Goal: Task Accomplishment & Management: Use online tool/utility

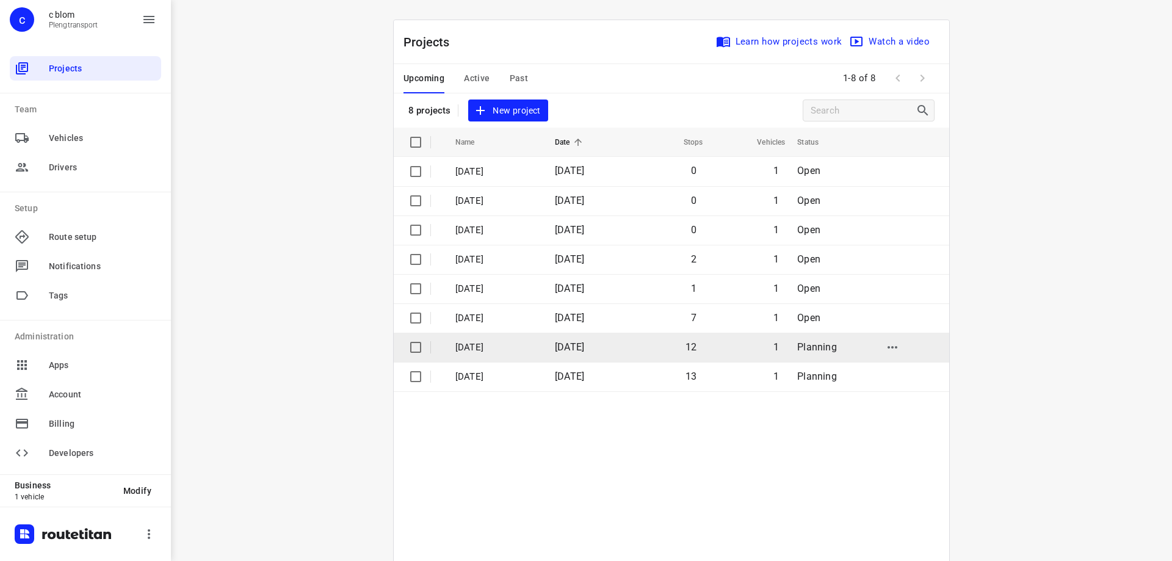
click at [624, 342] on td "[DATE]" at bounding box center [585, 347] width 80 height 29
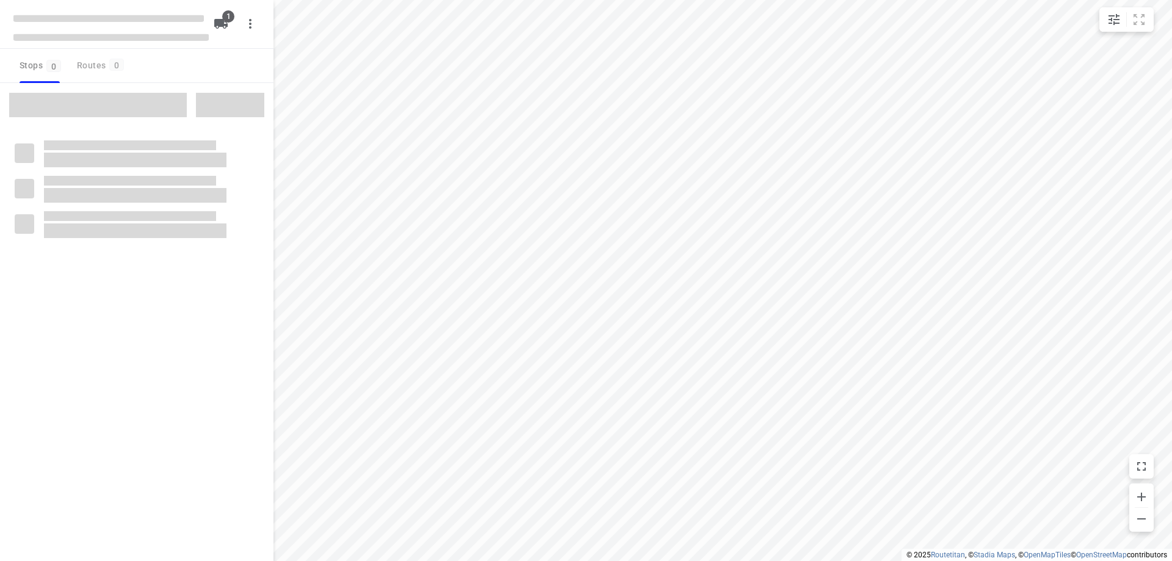
type input "distance"
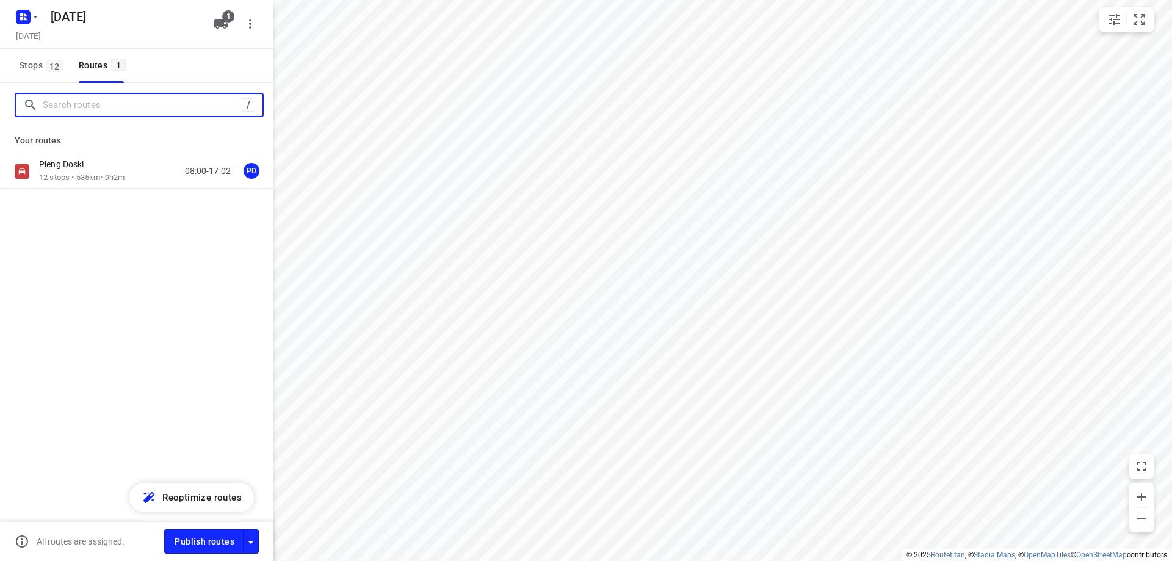
drag, startPoint x: 107, startPoint y: 106, endPoint x: 14, endPoint y: 6, distance: 136.9
click at [107, 106] on input "Search routes" at bounding box center [142, 105] width 199 height 19
click at [119, 181] on p "12 stops • 535km • 9h2m" at bounding box center [81, 178] width 85 height 12
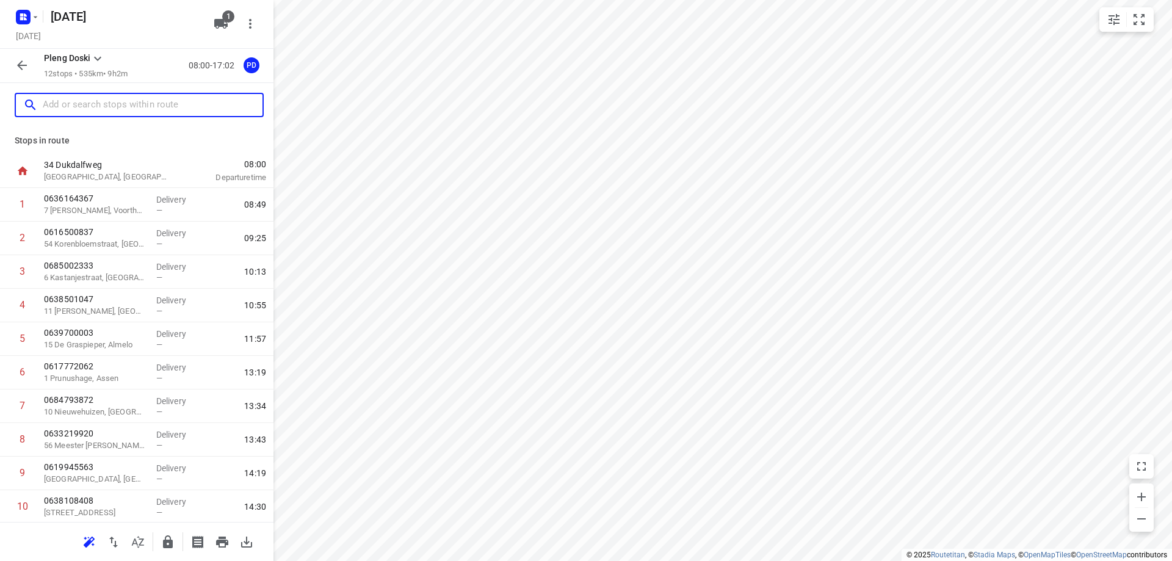
click at [139, 110] on input "text" at bounding box center [153, 105] width 220 height 19
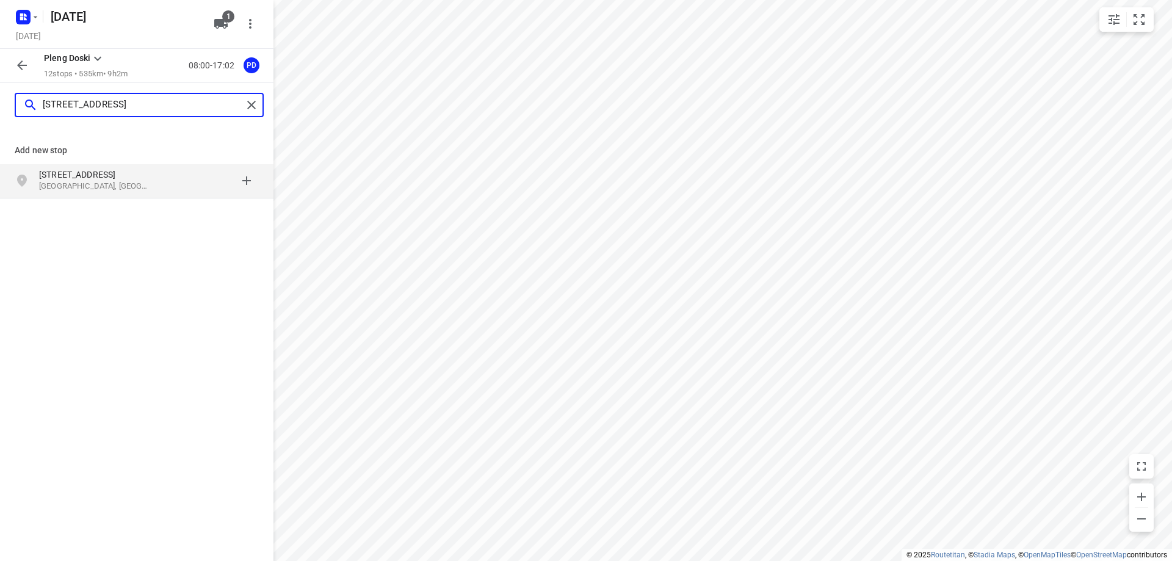
type input "[STREET_ADDRESS]"
click at [131, 174] on p "[STREET_ADDRESS]" at bounding box center [95, 174] width 112 height 12
type input "arnoldkoningstraat 1015"
click at [100, 176] on p "[PERSON_NAME][GEOGRAPHIC_DATA]" at bounding box center [95, 174] width 112 height 12
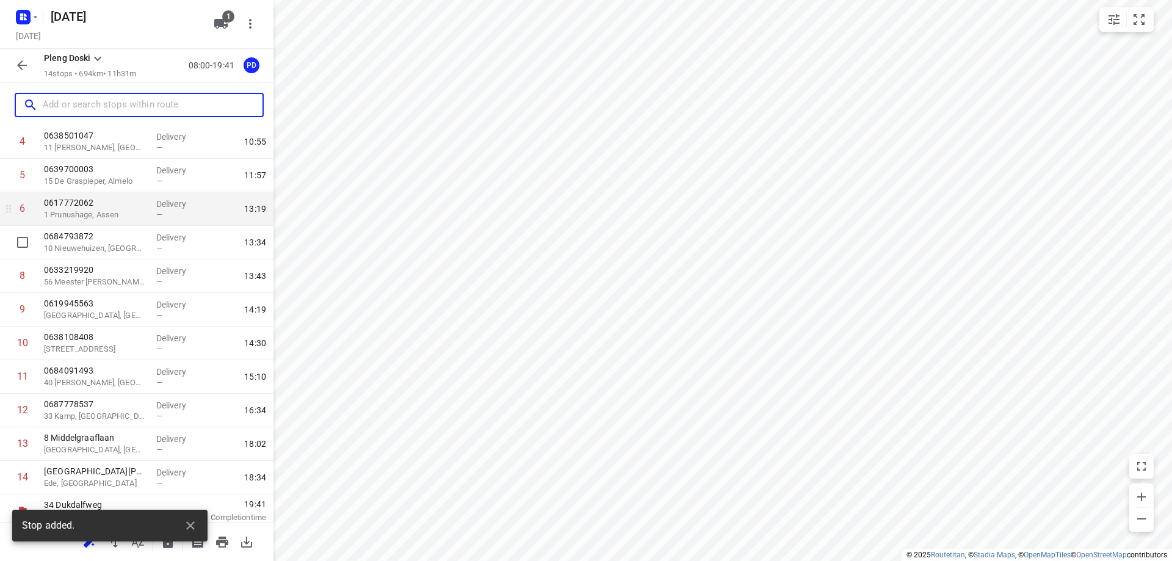
scroll to position [170, 0]
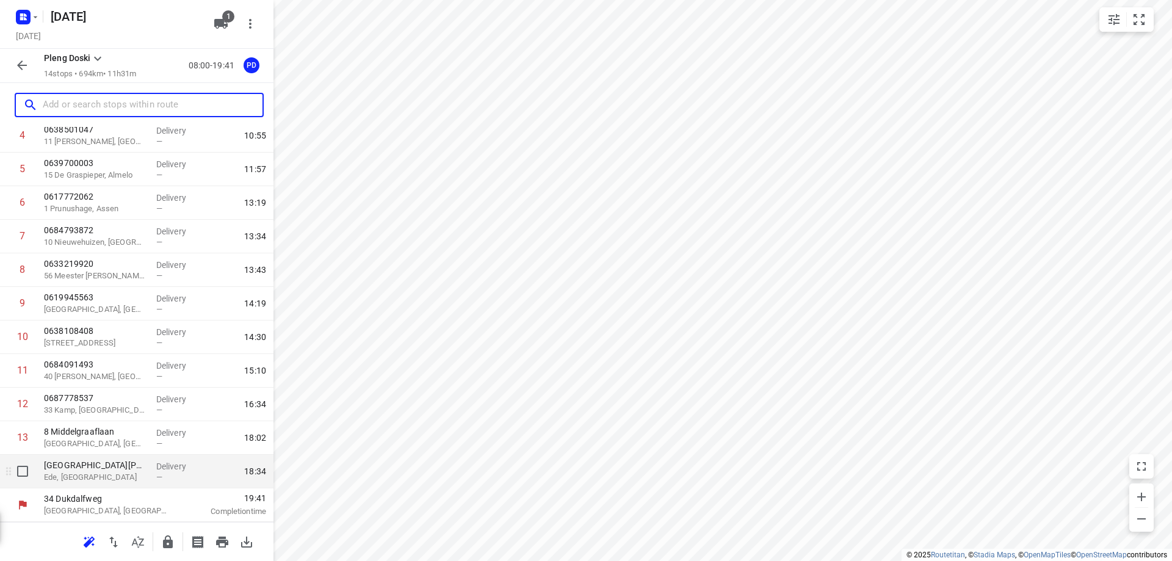
click at [130, 480] on p "Ede, [GEOGRAPHIC_DATA]" at bounding box center [95, 477] width 103 height 12
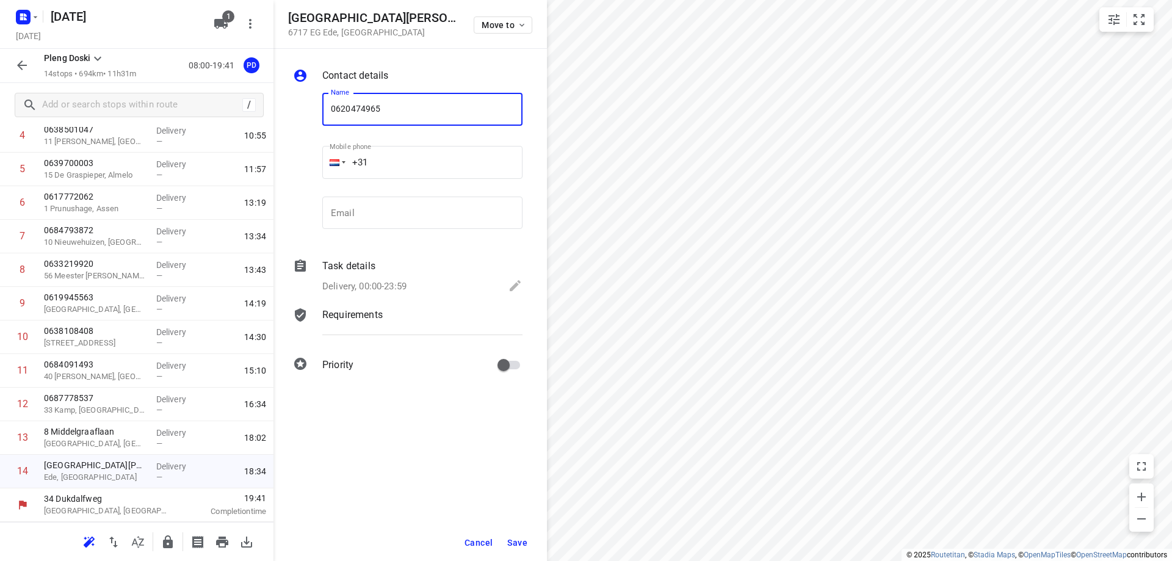
type input "0620474965"
click at [521, 541] on span "Save" at bounding box center [517, 543] width 20 height 10
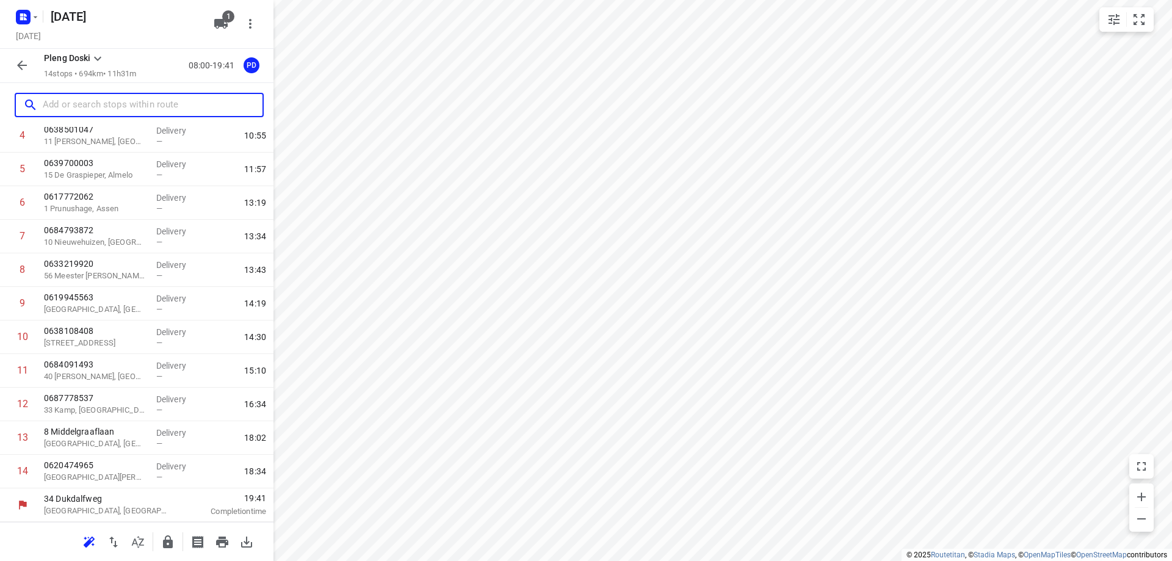
click at [127, 103] on input "text" at bounding box center [153, 105] width 220 height 19
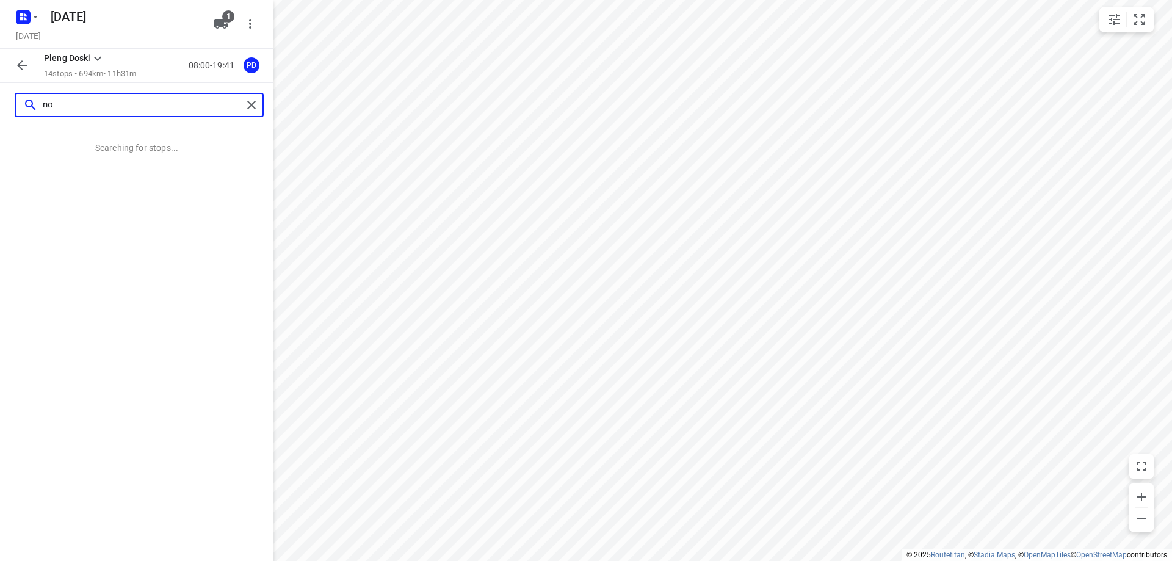
scroll to position [0, 0]
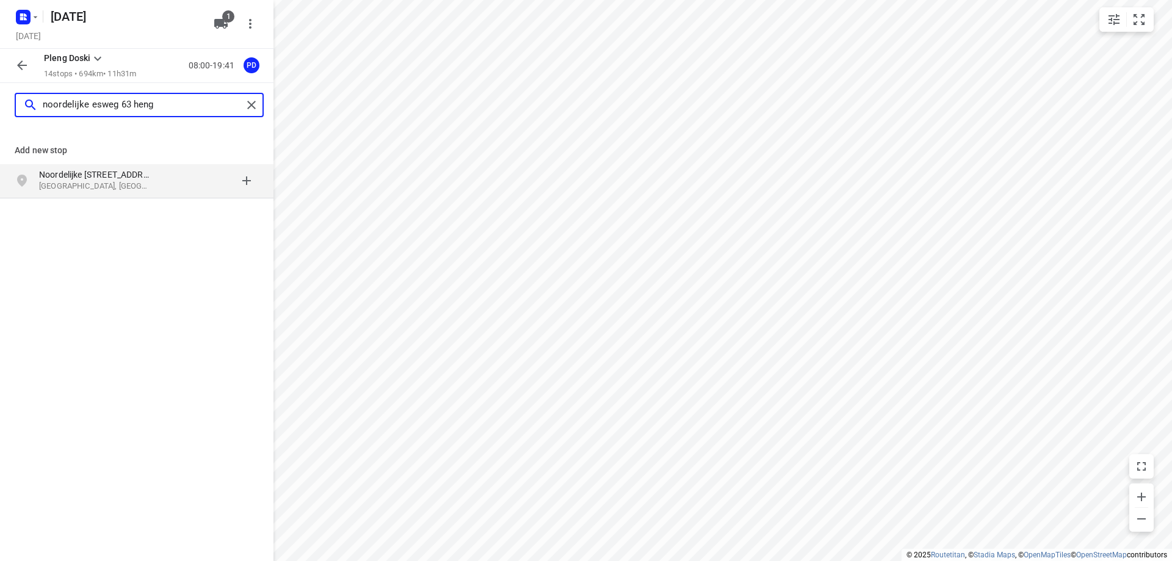
type input "noordelijke esweg 63 heng"
click at [158, 185] on div "Noordelijke [STREET_ADDRESS]" at bounding box center [101, 180] width 125 height 24
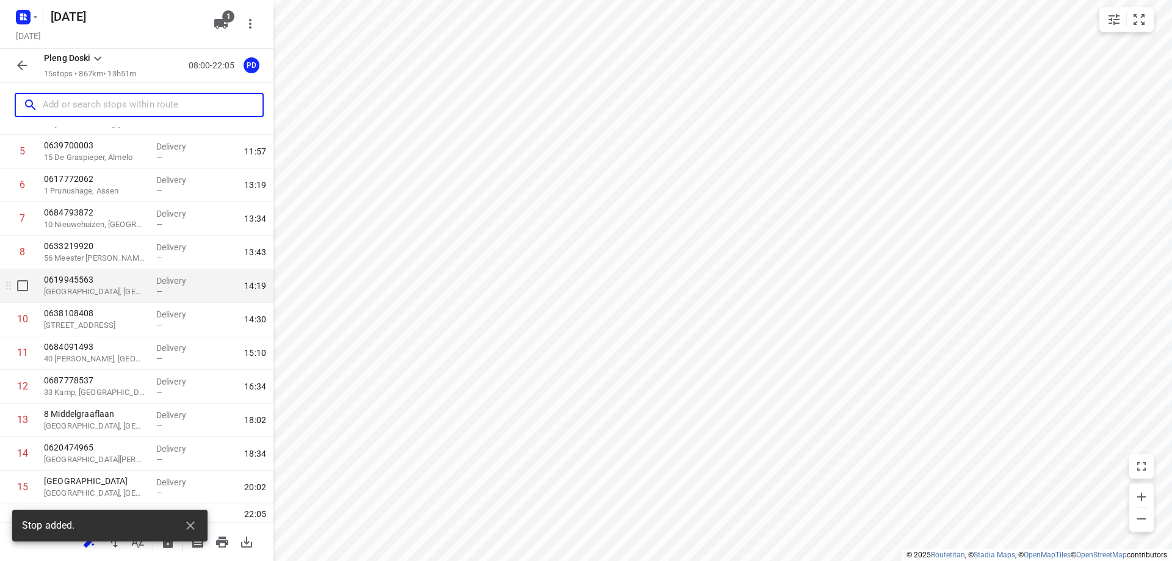
scroll to position [203, 0]
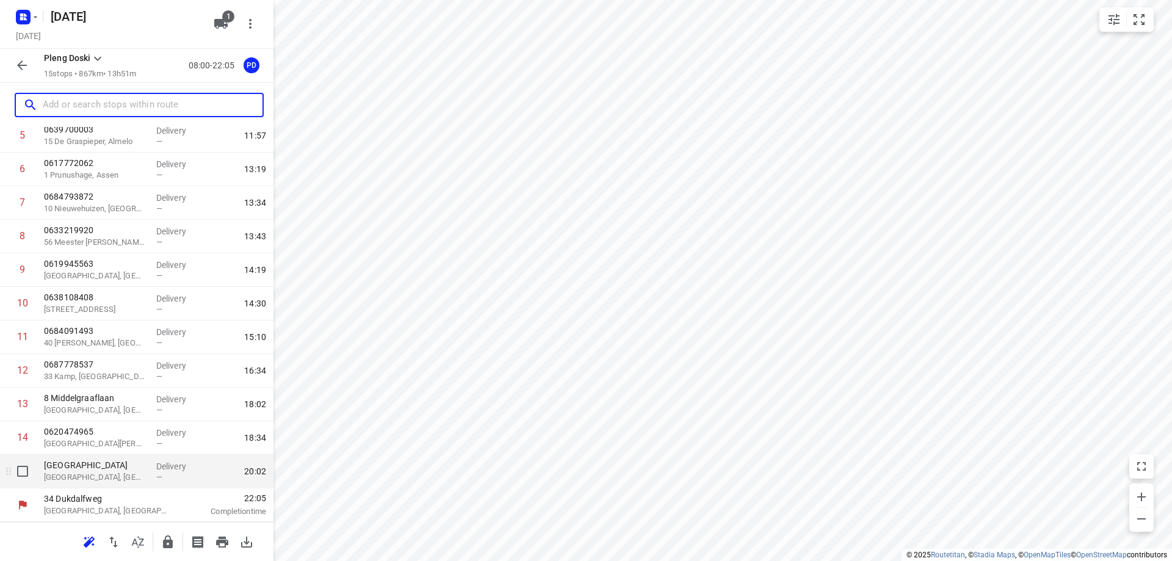
click at [145, 469] on div "[GEOGRAPHIC_DATA], [GEOGRAPHIC_DATA]" at bounding box center [95, 472] width 112 height 34
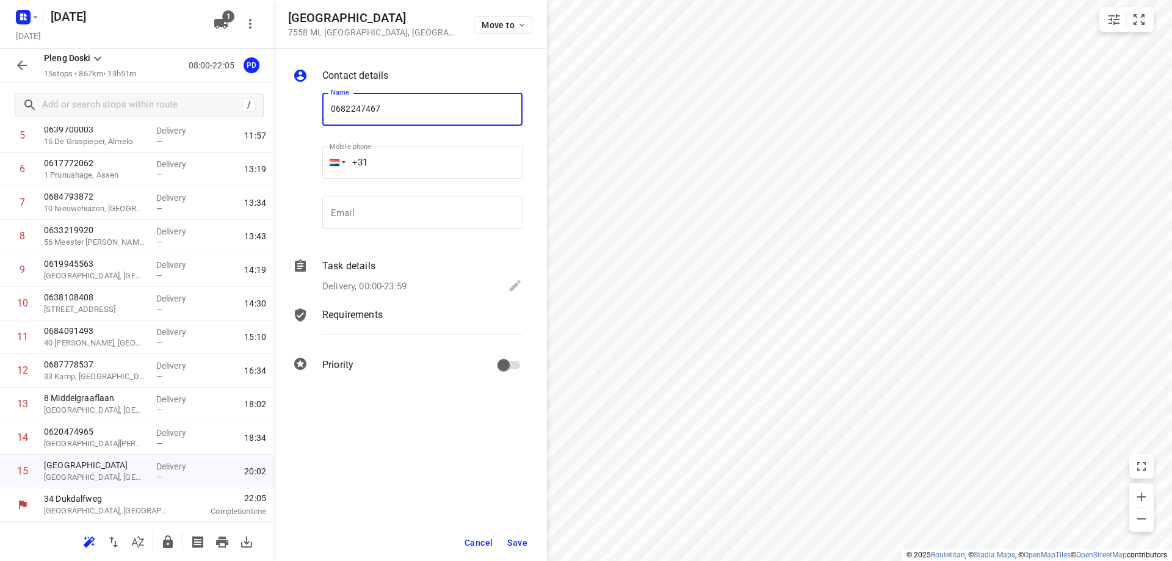
type input "0682247467"
click at [524, 536] on button "Save" at bounding box center [517, 543] width 30 height 22
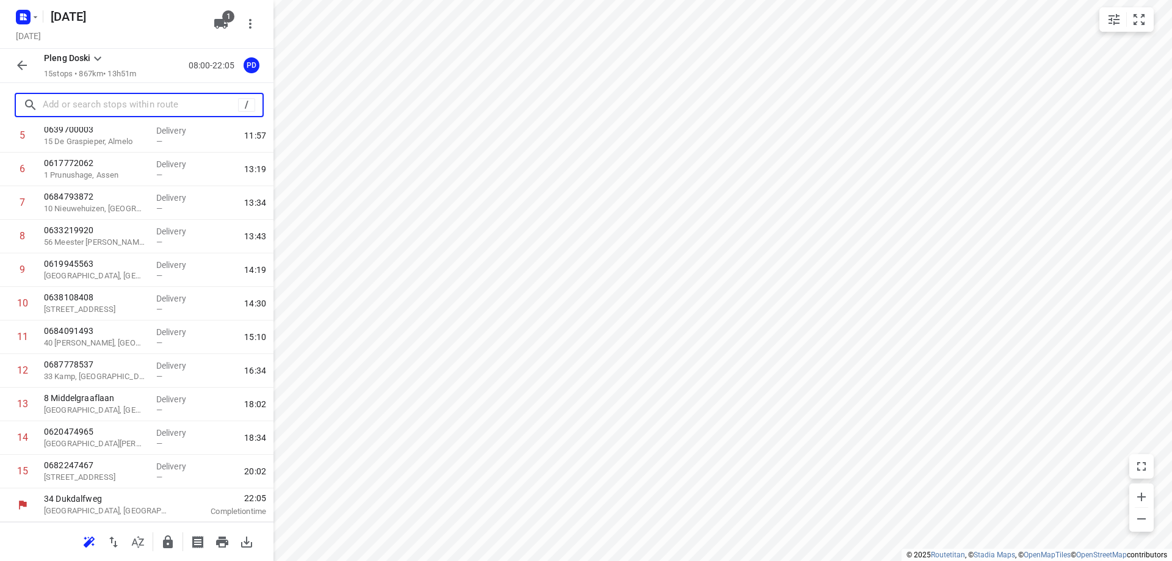
click at [168, 109] on input "text" at bounding box center [140, 105] width 195 height 19
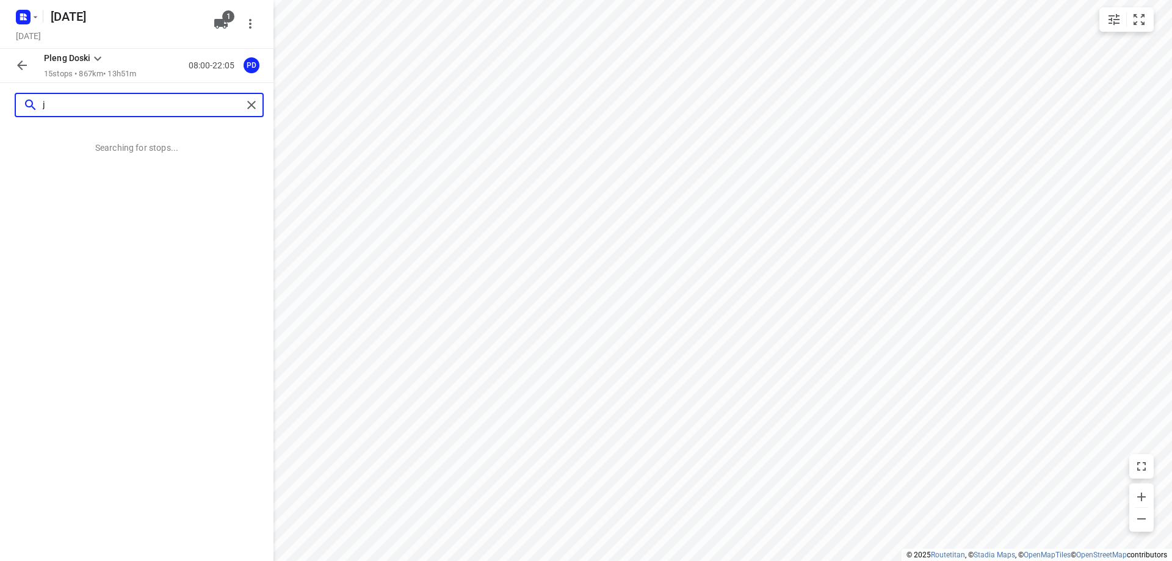
scroll to position [0, 0]
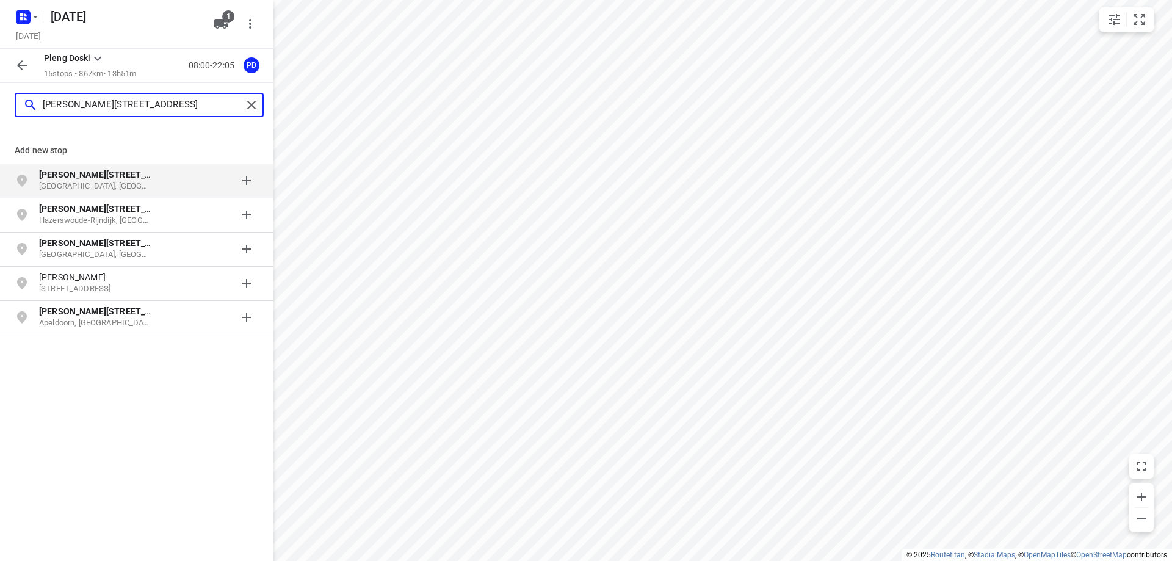
type input "[PERSON_NAME][STREET_ADDRESS]"
click at [157, 181] on p "[PERSON_NAME][STREET_ADDRESS]" at bounding box center [101, 174] width 125 height 12
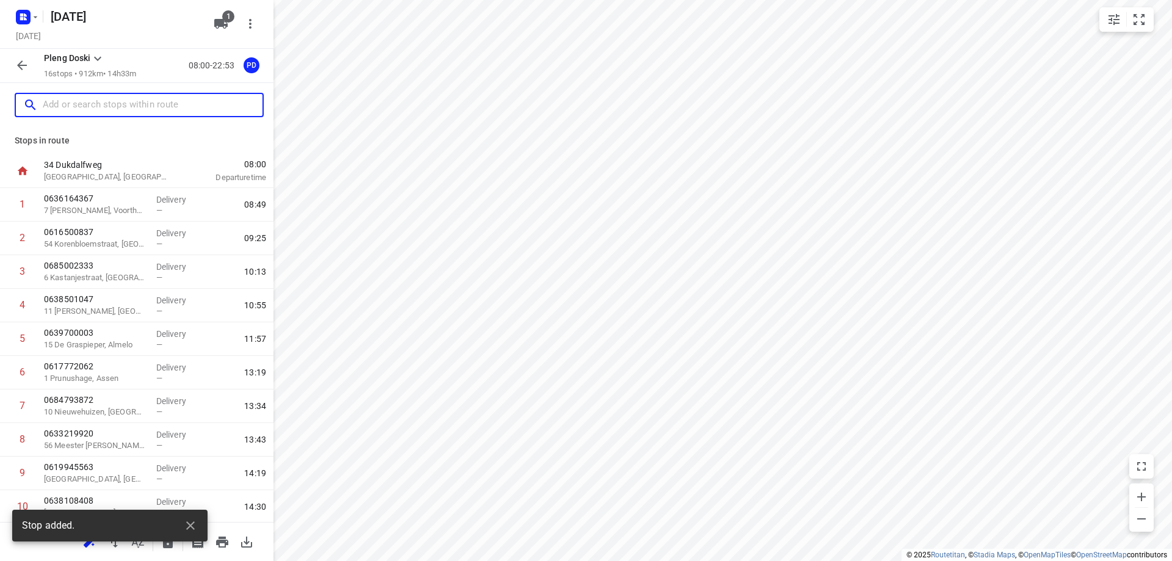
scroll to position [237, 0]
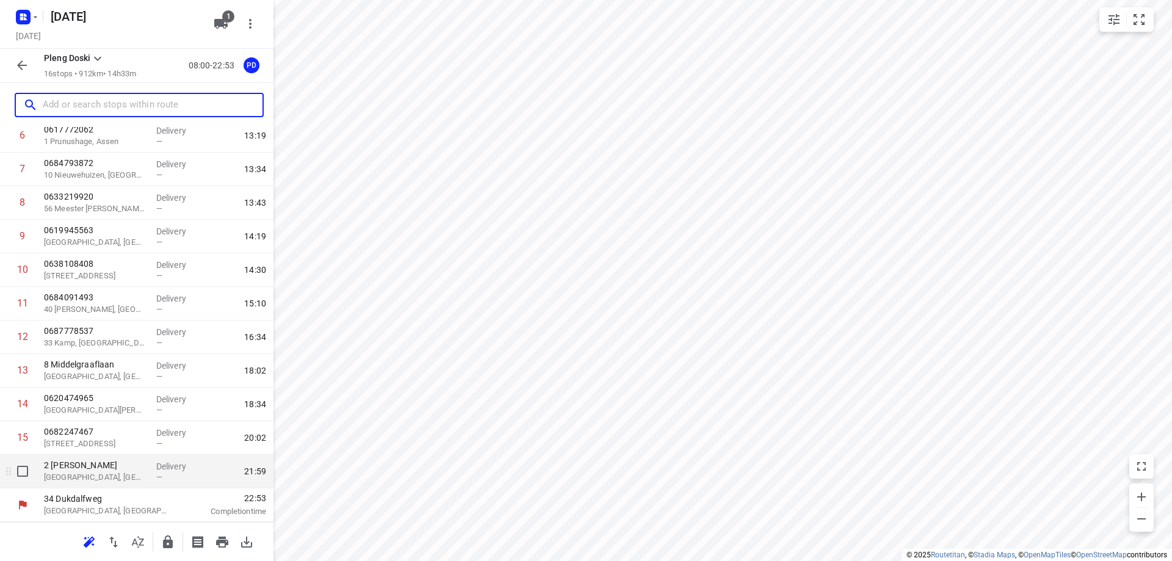
click at [192, 477] on div "—" at bounding box center [178, 476] width 45 height 9
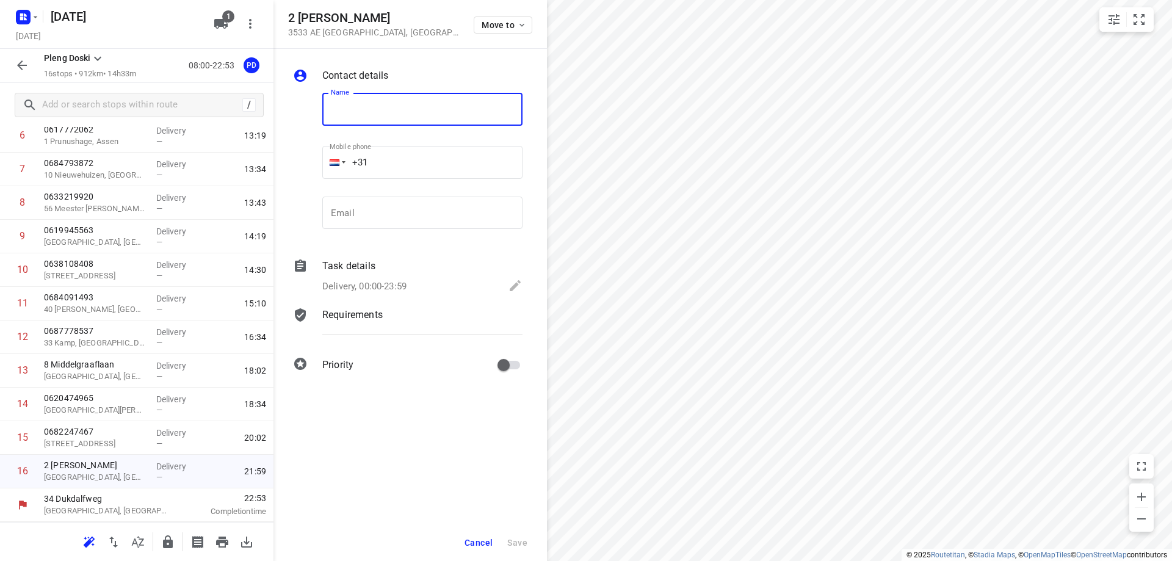
click at [475, 542] on span "Cancel" at bounding box center [478, 543] width 28 height 10
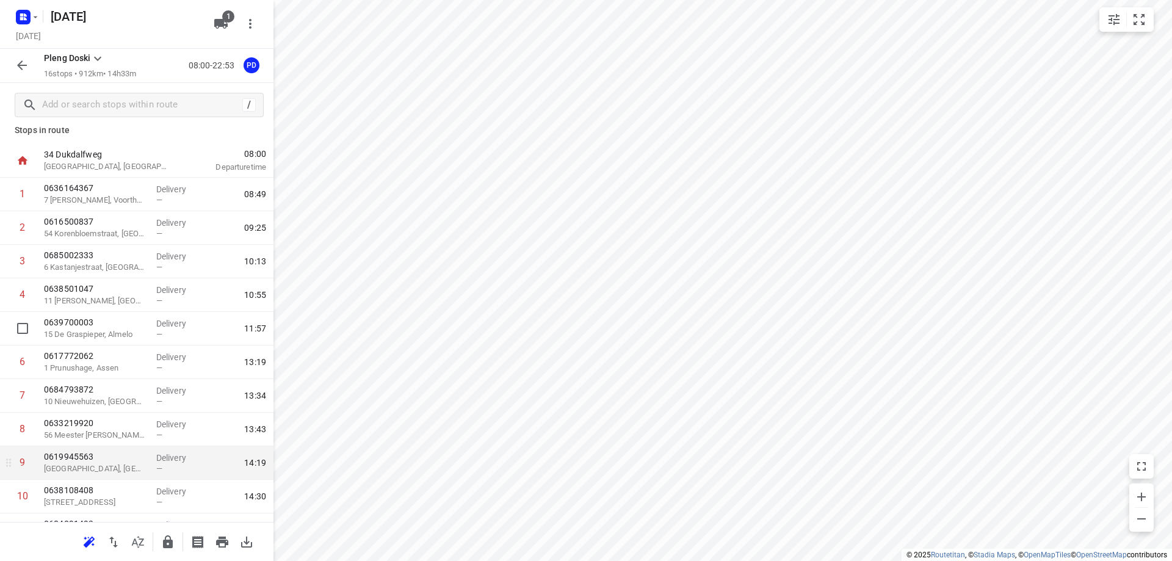
scroll to position [0, 0]
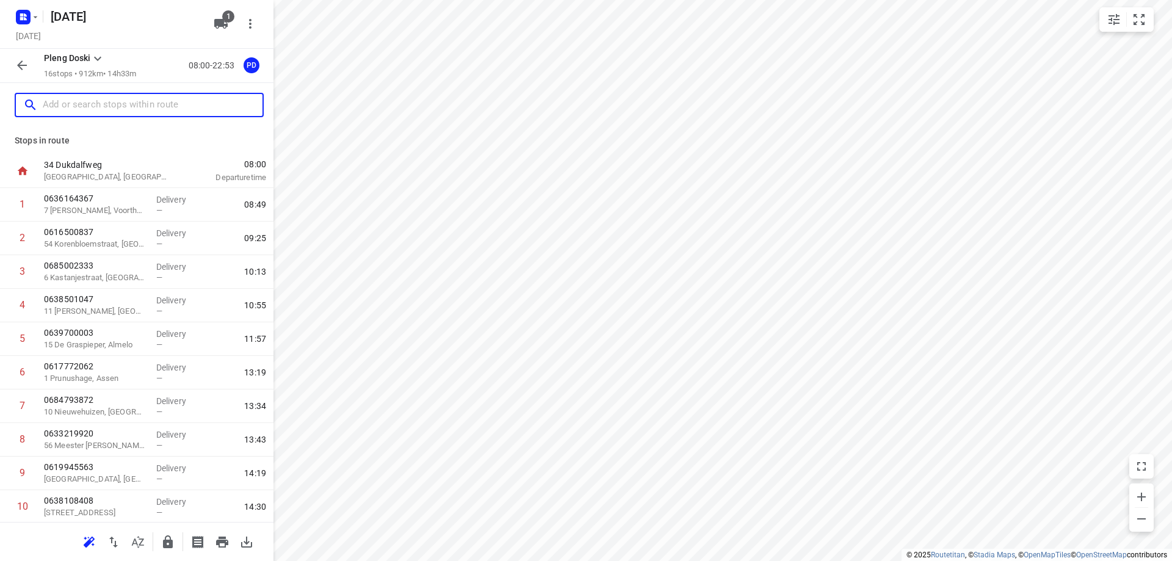
click at [85, 99] on input "text" at bounding box center [153, 105] width 220 height 19
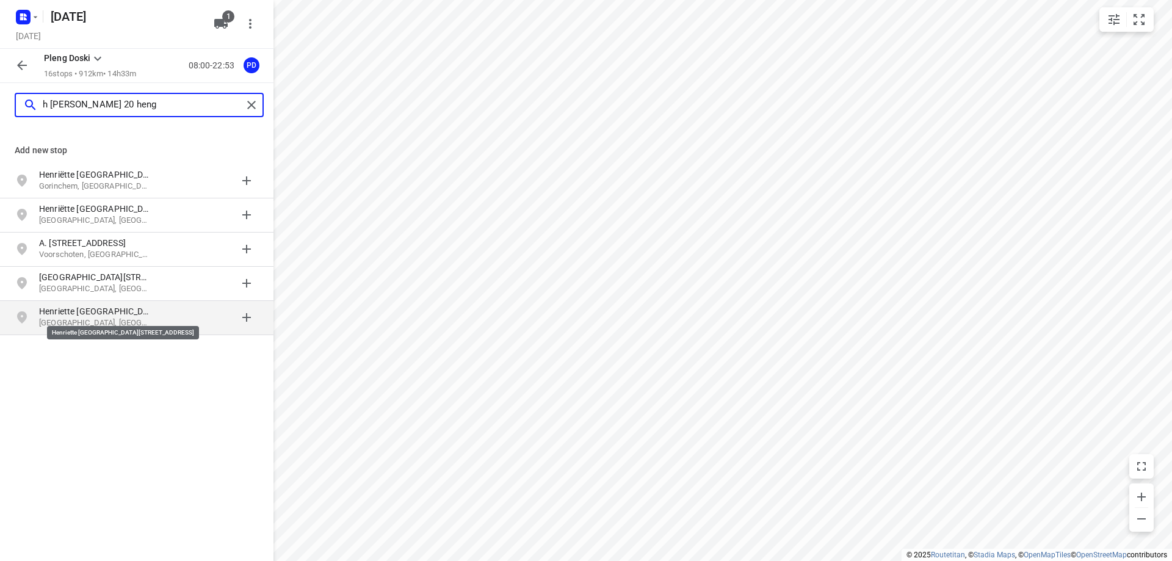
type input "h [PERSON_NAME] 20 heng"
click at [100, 316] on p "Henriette [GEOGRAPHIC_DATA][STREET_ADDRESS]" at bounding box center [95, 311] width 112 height 12
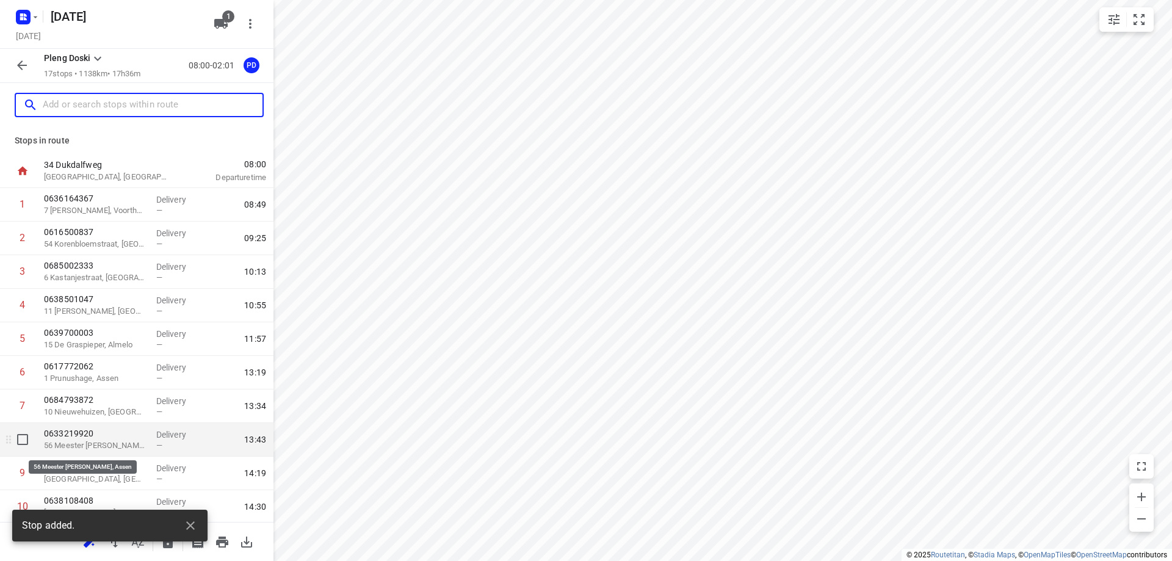
scroll to position [270, 0]
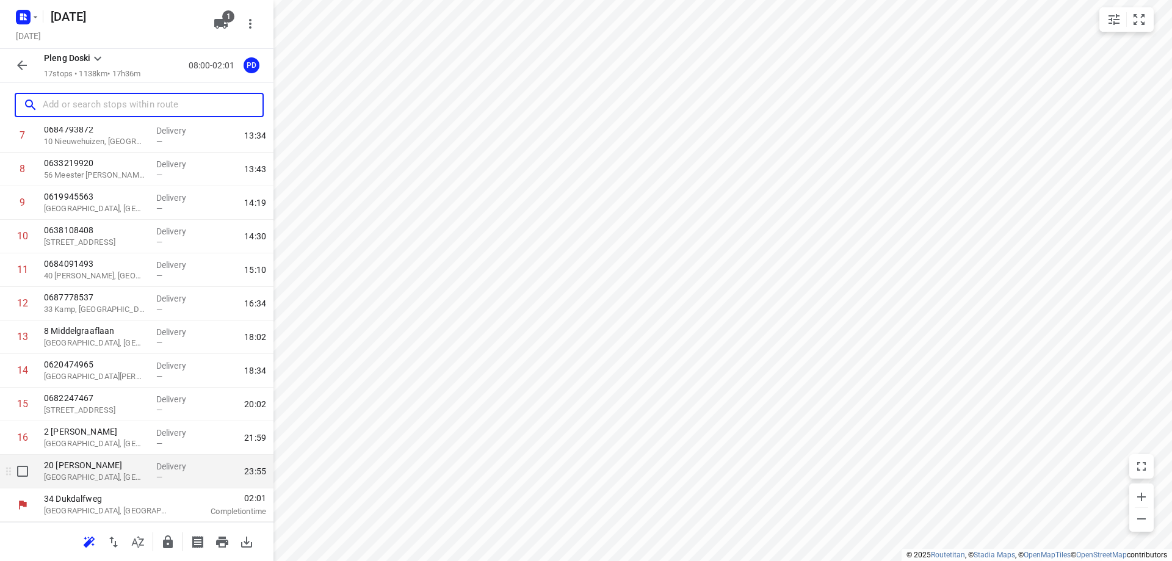
click at [121, 474] on p "[GEOGRAPHIC_DATA], [GEOGRAPHIC_DATA]" at bounding box center [95, 477] width 103 height 12
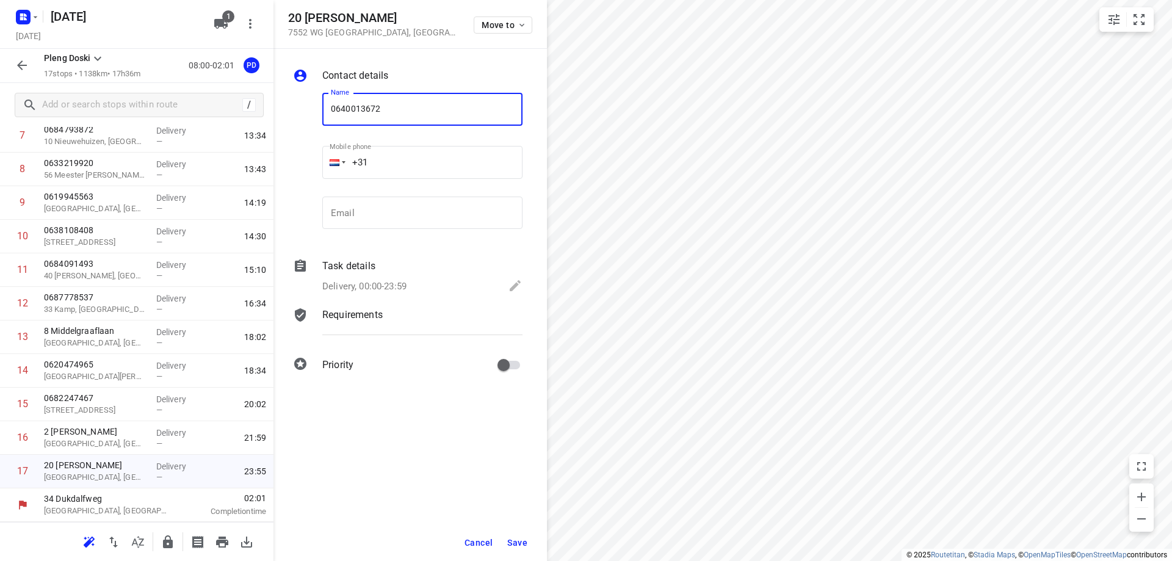
type input "0640013672"
click at [516, 536] on button "Save" at bounding box center [517, 543] width 30 height 22
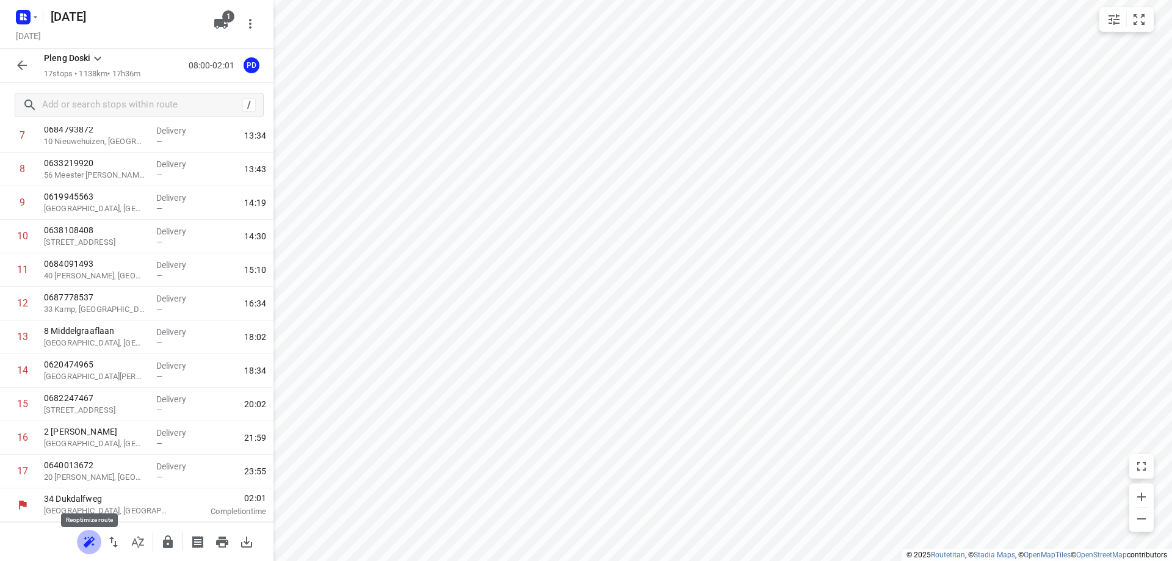
click at [90, 536] on icon "button" at bounding box center [89, 542] width 15 height 15
click at [226, 540] on icon "button" at bounding box center [222, 541] width 12 height 11
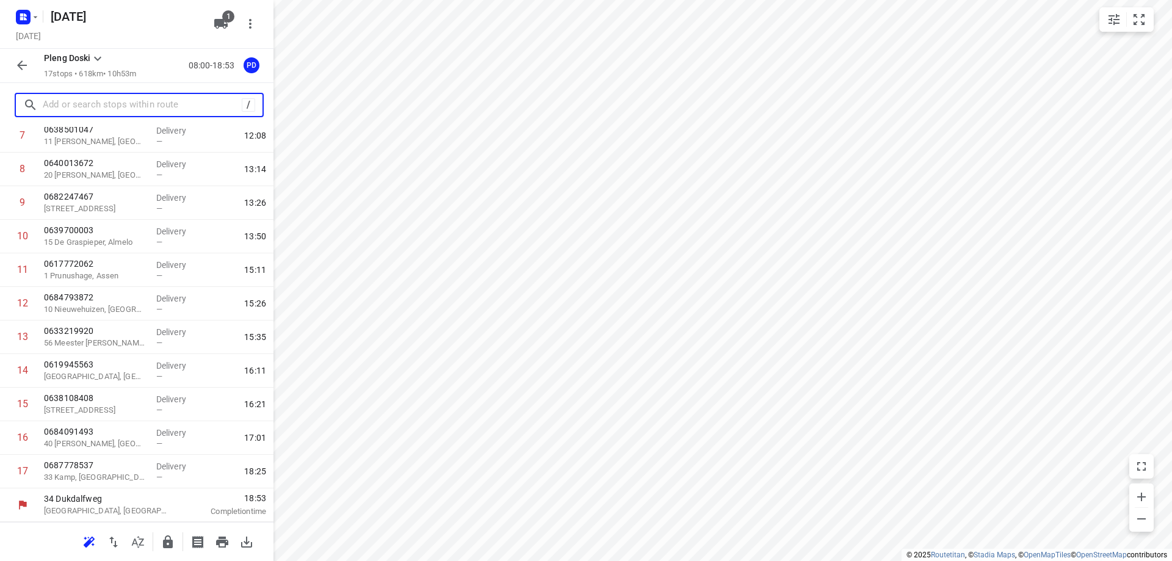
click at [128, 110] on input "text" at bounding box center [142, 105] width 199 height 19
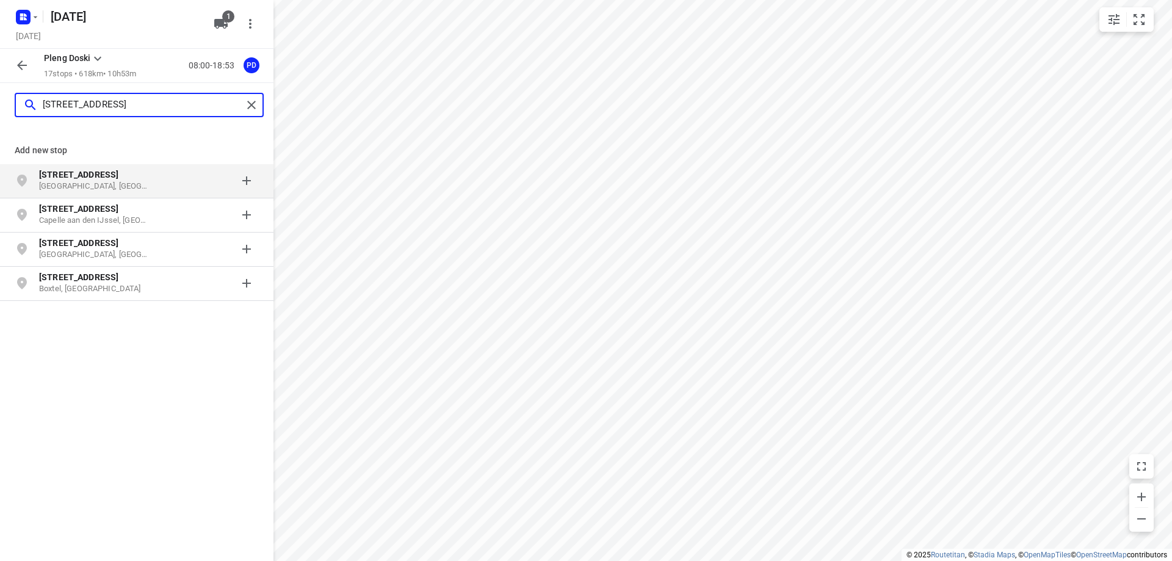
type input "[STREET_ADDRESS]"
click at [138, 182] on p "[GEOGRAPHIC_DATA], [GEOGRAPHIC_DATA]" at bounding box center [95, 187] width 112 height 12
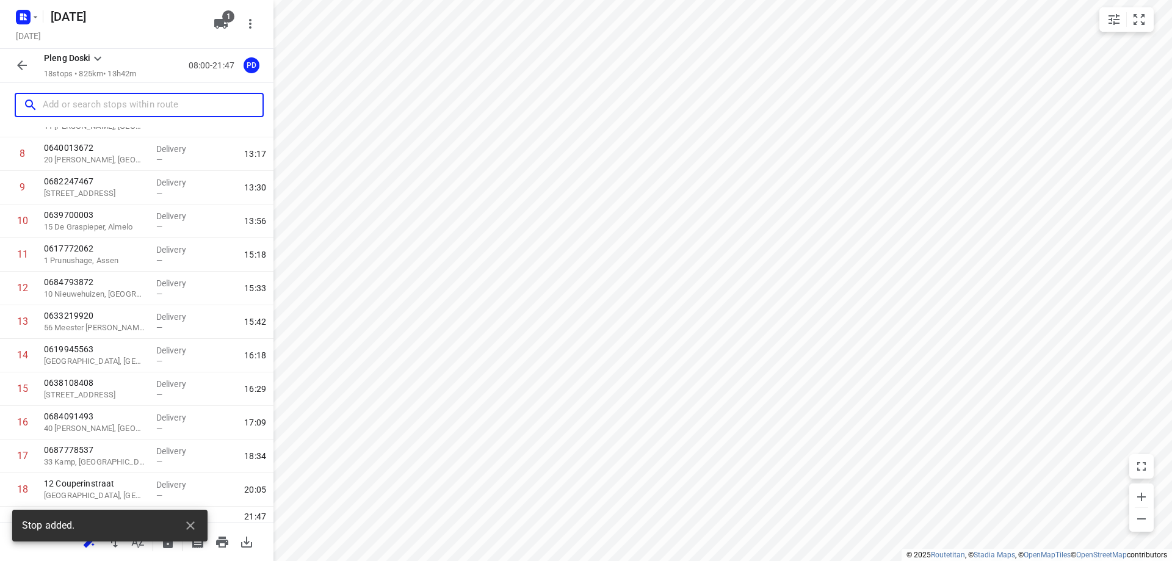
scroll to position [304, 0]
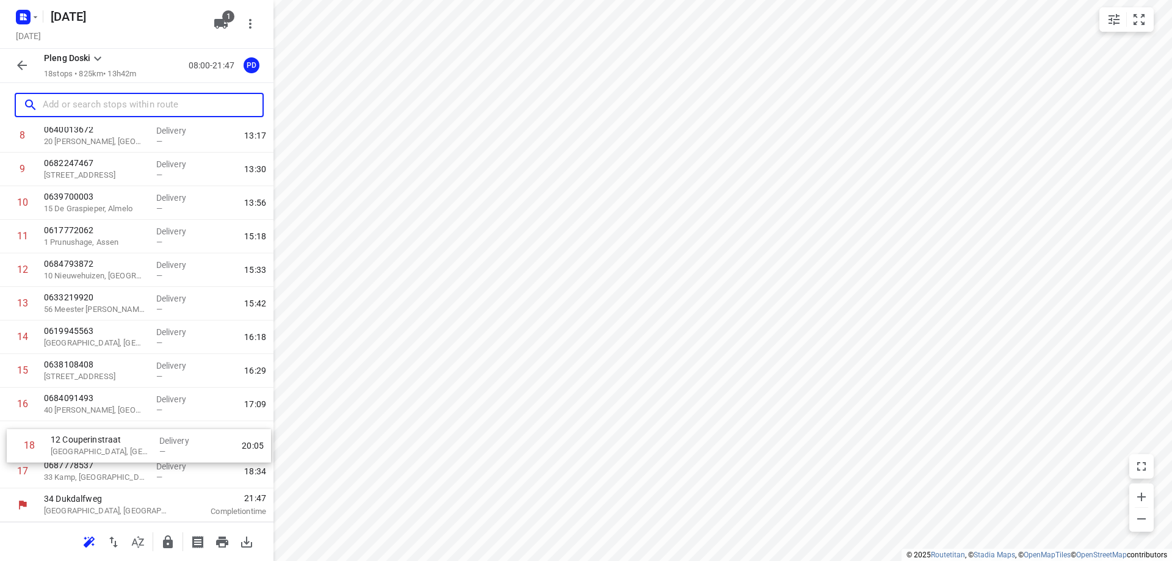
drag, startPoint x: 79, startPoint y: 474, endPoint x: 86, endPoint y: 446, distance: 29.5
click at [86, 446] on div "1 [GEOGRAPHIC_DATA][PERSON_NAME], [GEOGRAPHIC_DATA] Delivery — 08:47 2 06361643…" at bounding box center [136, 186] width 273 height 604
click at [122, 106] on input "text" at bounding box center [153, 105] width 220 height 19
click at [121, 444] on p "[GEOGRAPHIC_DATA], [GEOGRAPHIC_DATA]" at bounding box center [95, 444] width 103 height 12
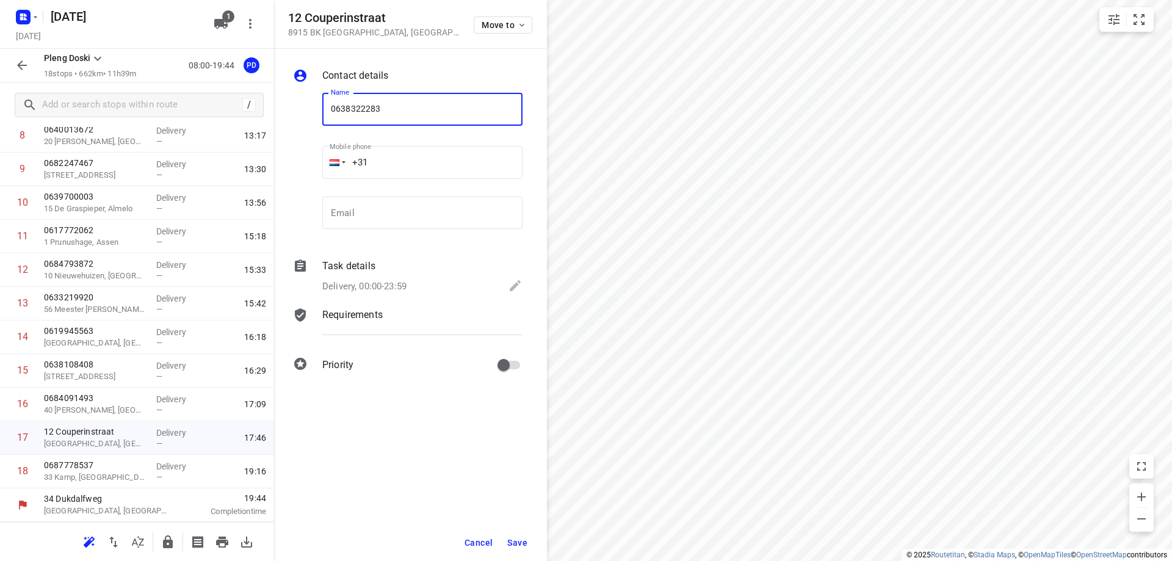
type input "0638322283"
click at [518, 535] on button "Save" at bounding box center [517, 543] width 30 height 22
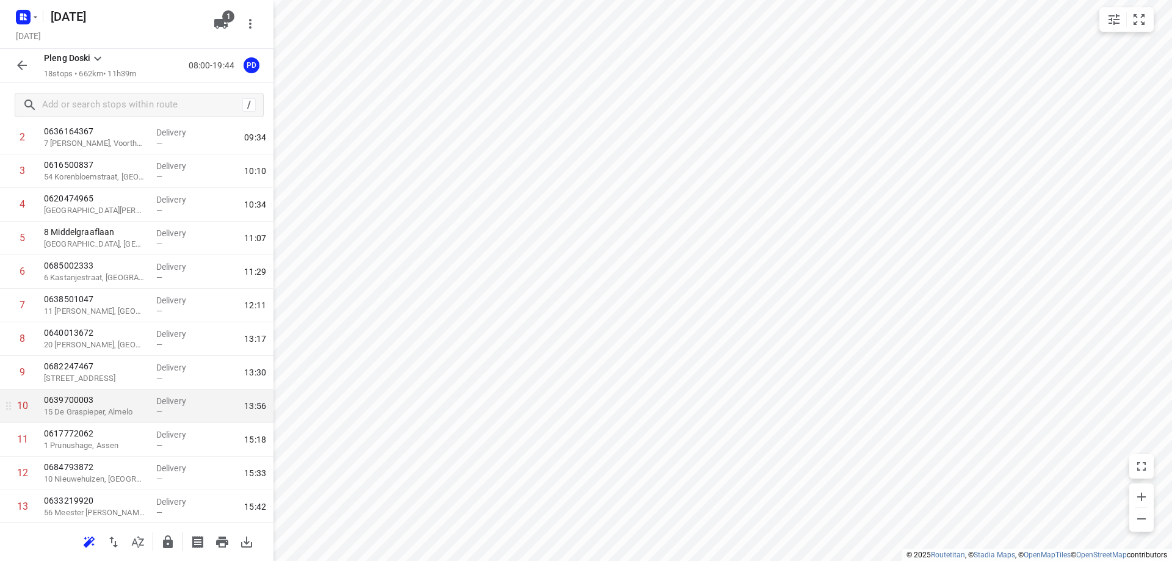
scroll to position [60, 0]
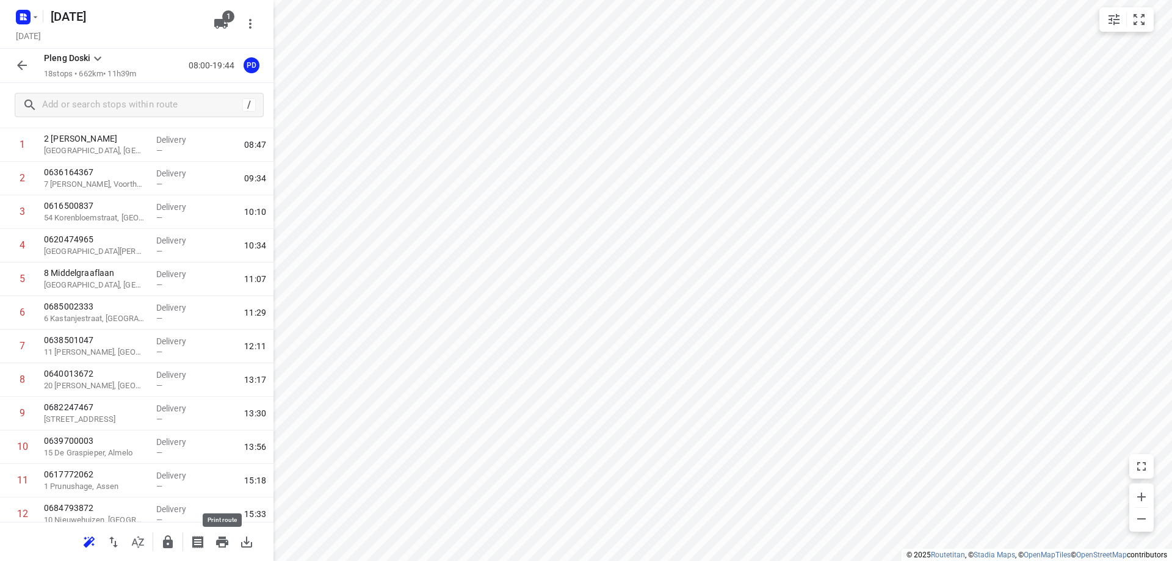
click at [223, 538] on icon "button" at bounding box center [222, 541] width 12 height 11
